Goal: Task Accomplishment & Management: Manage account settings

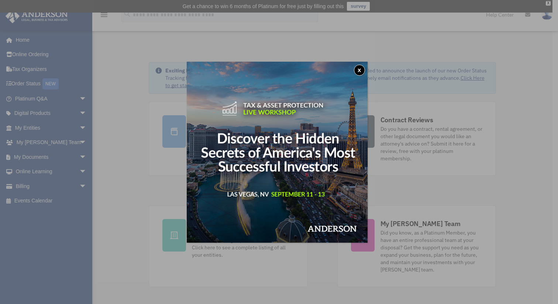
click at [362, 69] on button "x" at bounding box center [359, 70] width 11 height 11
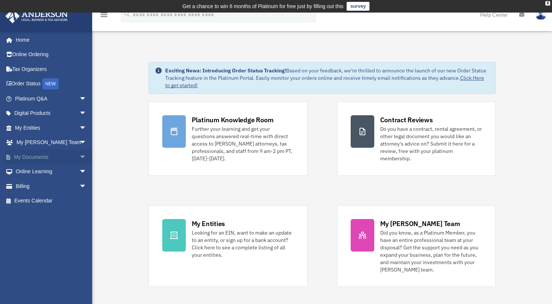
click at [79, 156] on span "arrow_drop_down" at bounding box center [86, 156] width 15 height 15
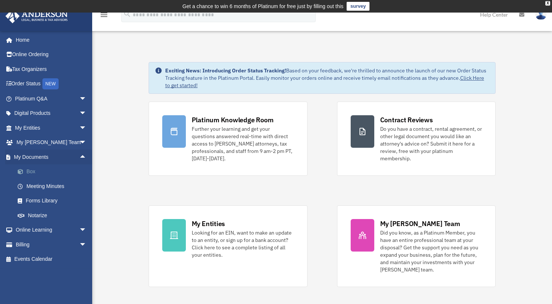
click at [29, 168] on link "Box" at bounding box center [53, 171] width 87 height 15
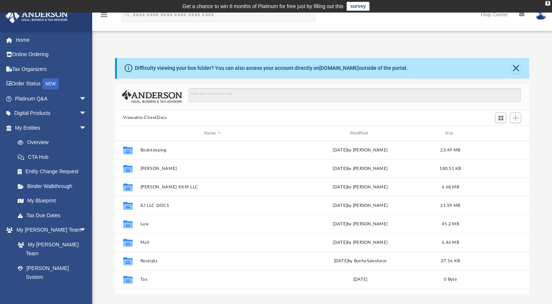
scroll to position [162, 408]
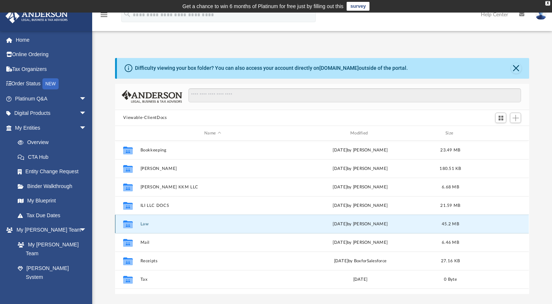
click at [146, 224] on button "Law" at bounding box center [213, 223] width 145 height 5
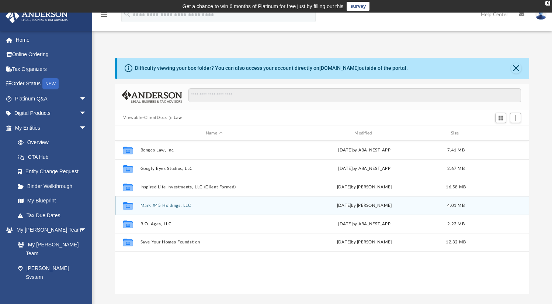
click at [162, 205] on button "Mark X45 Holdings, LLC" at bounding box center [214, 205] width 147 height 5
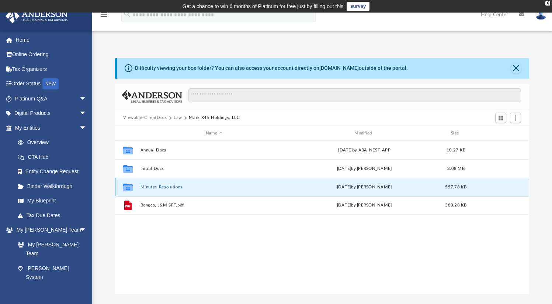
click at [173, 186] on button "Minutes-Resolutions" at bounding box center [214, 186] width 147 height 5
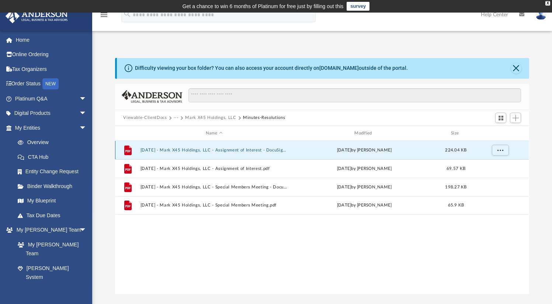
click at [212, 152] on button "2025.07.01 - Mark X45 Holdings, LLC - Assignment of Interest - DocuSigned.pdf" at bounding box center [214, 150] width 147 height 5
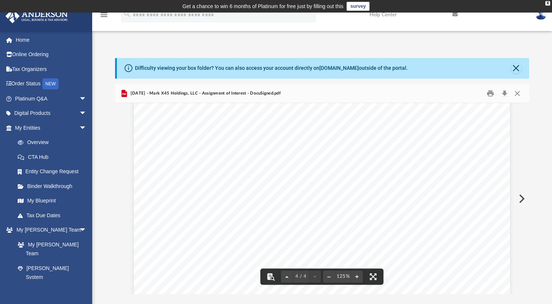
scroll to position [1801, 0]
click at [517, 95] on button "Close" at bounding box center [517, 92] width 13 height 11
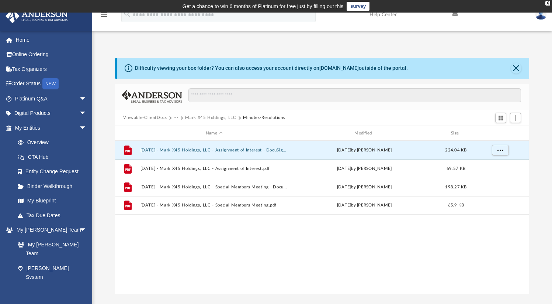
click at [212, 118] on button "Mark X45 Holdings, LLC" at bounding box center [210, 117] width 51 height 7
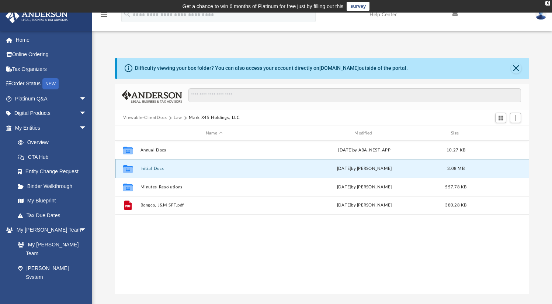
click at [152, 169] on button "Initial Docs" at bounding box center [214, 168] width 147 height 5
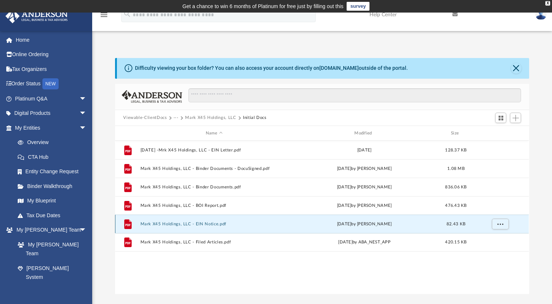
click at [209, 224] on button "Mark X45 Holdings, LLC - EIN Notice.pdf" at bounding box center [214, 223] width 147 height 5
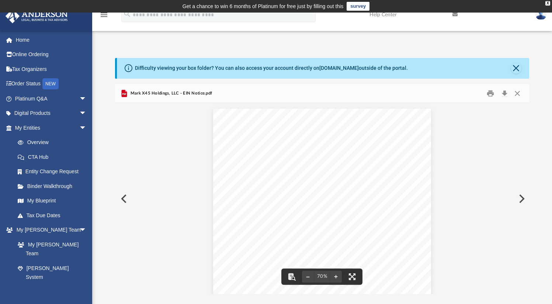
click at [124, 196] on button "Preview" at bounding box center [123, 198] width 16 height 21
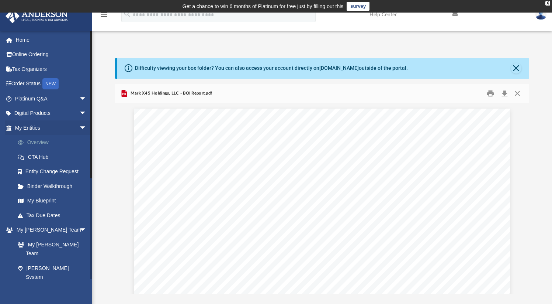
click at [36, 141] on link "Overview" at bounding box center [53, 142] width 87 height 15
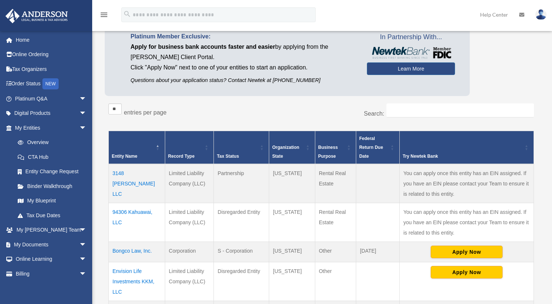
scroll to position [68, 0]
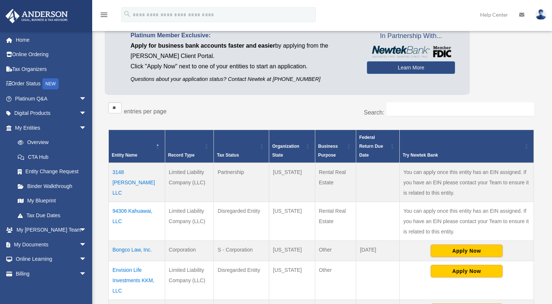
click at [144, 170] on td "3148 Catherine LLC" at bounding box center [137, 182] width 56 height 39
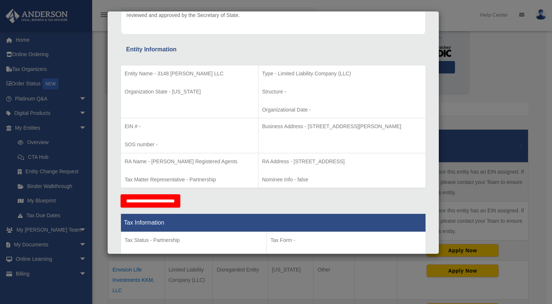
scroll to position [0, 0]
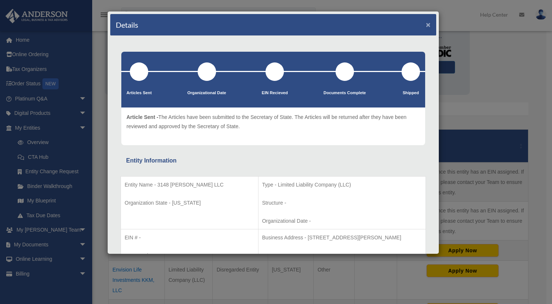
click at [426, 24] on button "×" at bounding box center [428, 25] width 5 height 8
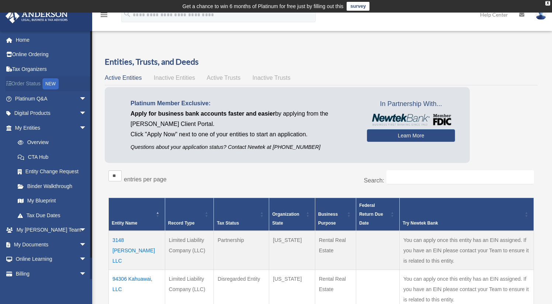
click at [33, 82] on link "Order Status NEW" at bounding box center [51, 83] width 93 height 15
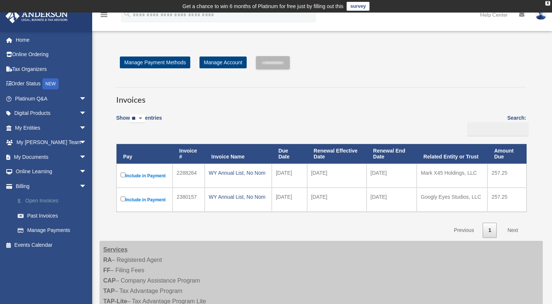
click at [44, 200] on link "$ Open Invoices" at bounding box center [53, 200] width 87 height 15
click at [542, 19] on img at bounding box center [540, 14] width 11 height 11
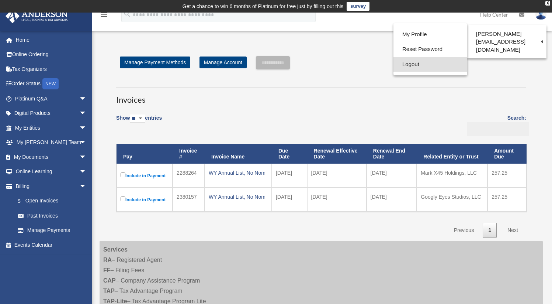
click at [415, 66] on link "Logout" at bounding box center [430, 64] width 74 height 15
